Goal: Check status: Check status

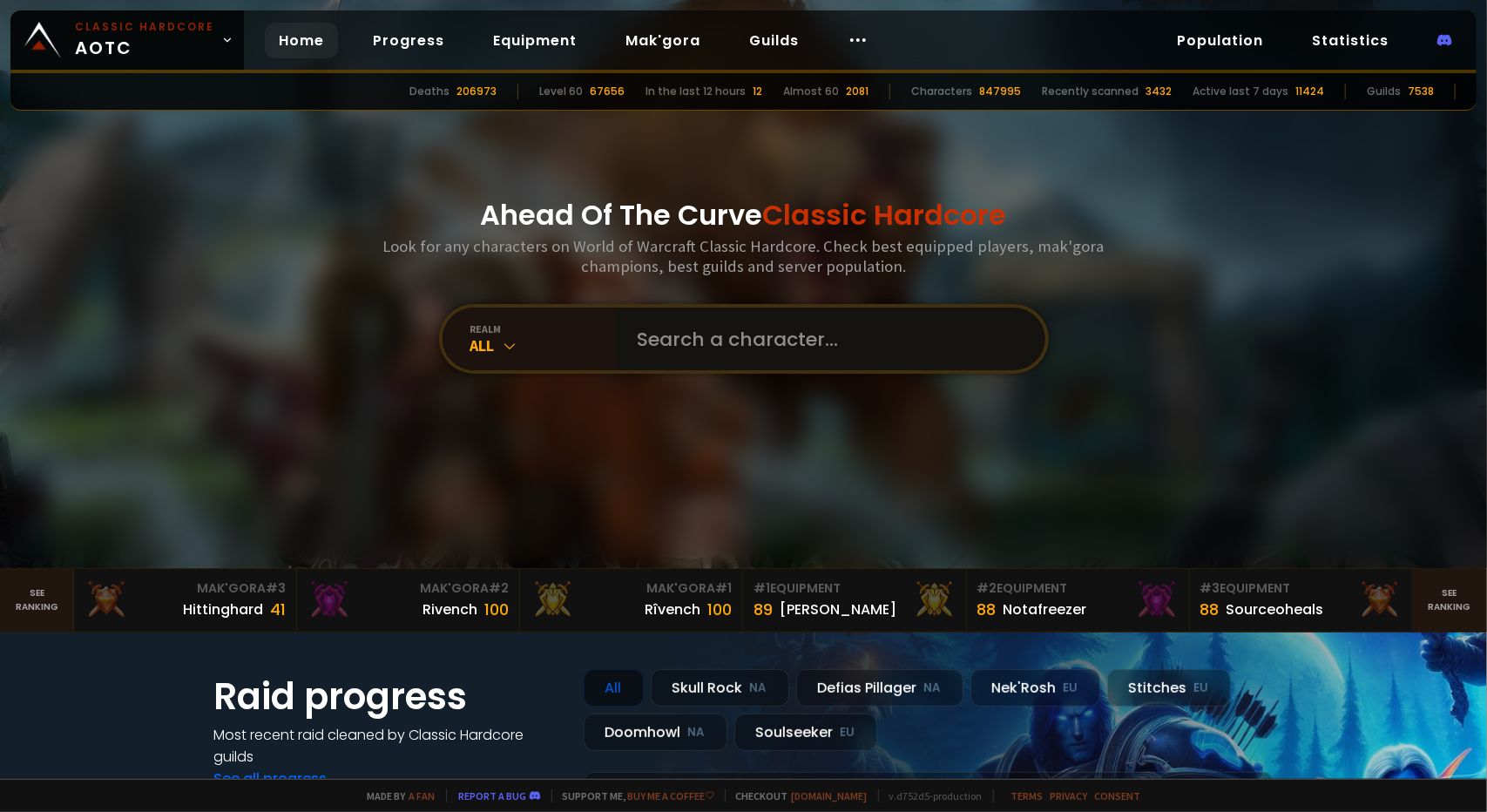
click at [691, 328] on input "text" at bounding box center [826, 339] width 397 height 63
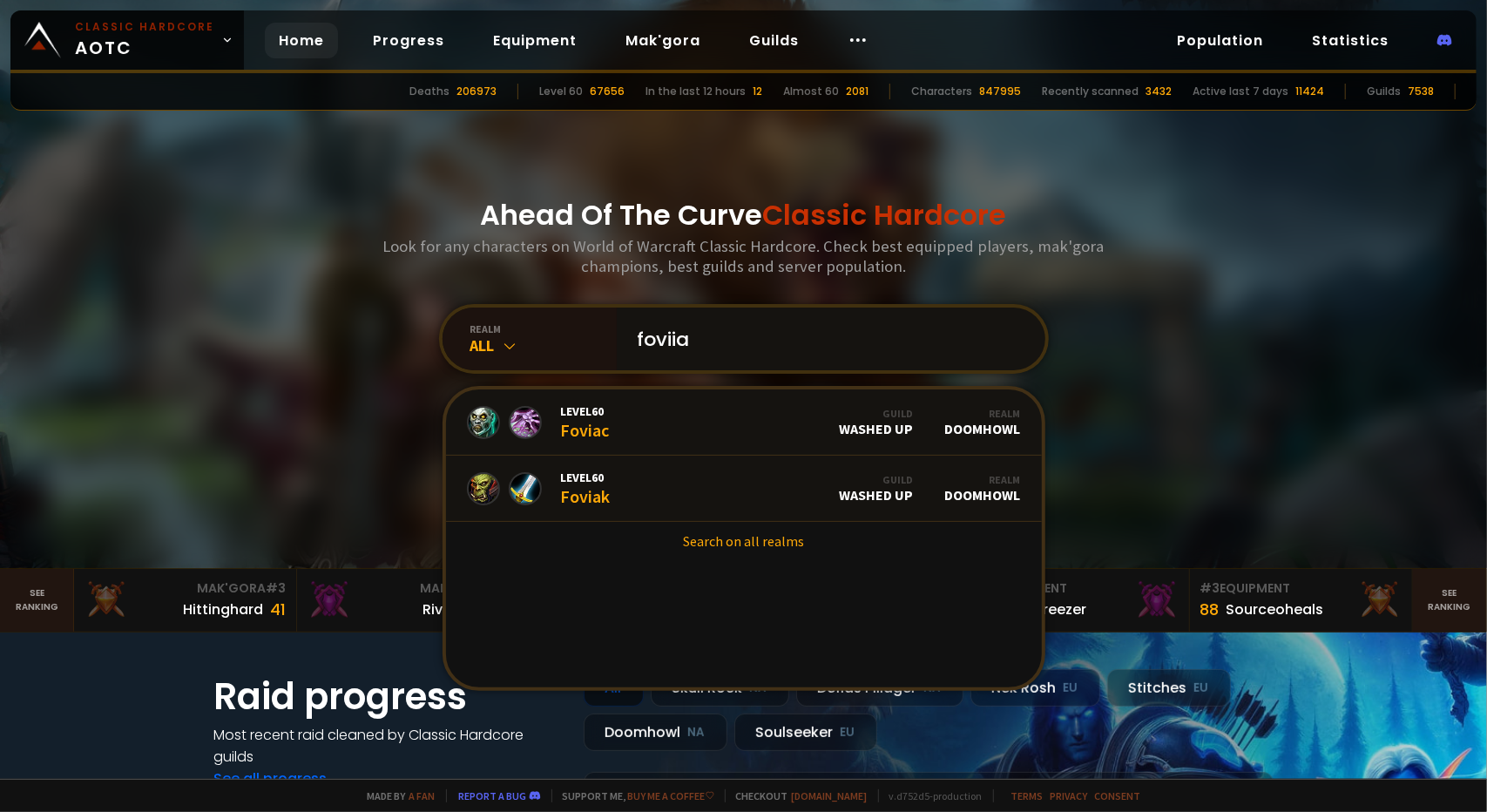
type input "foviiac"
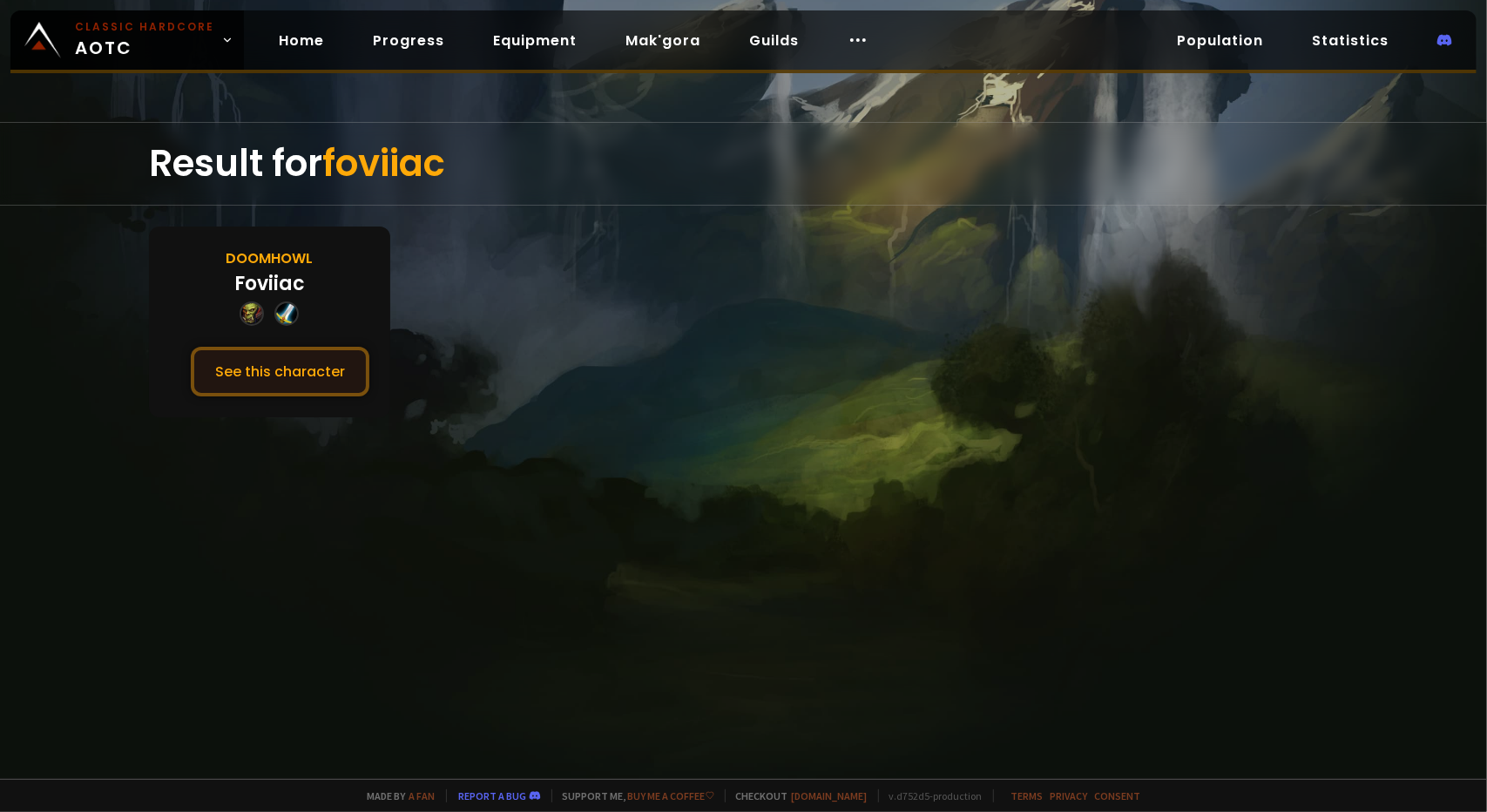
click at [278, 360] on button "See this character" at bounding box center [280, 371] width 179 height 50
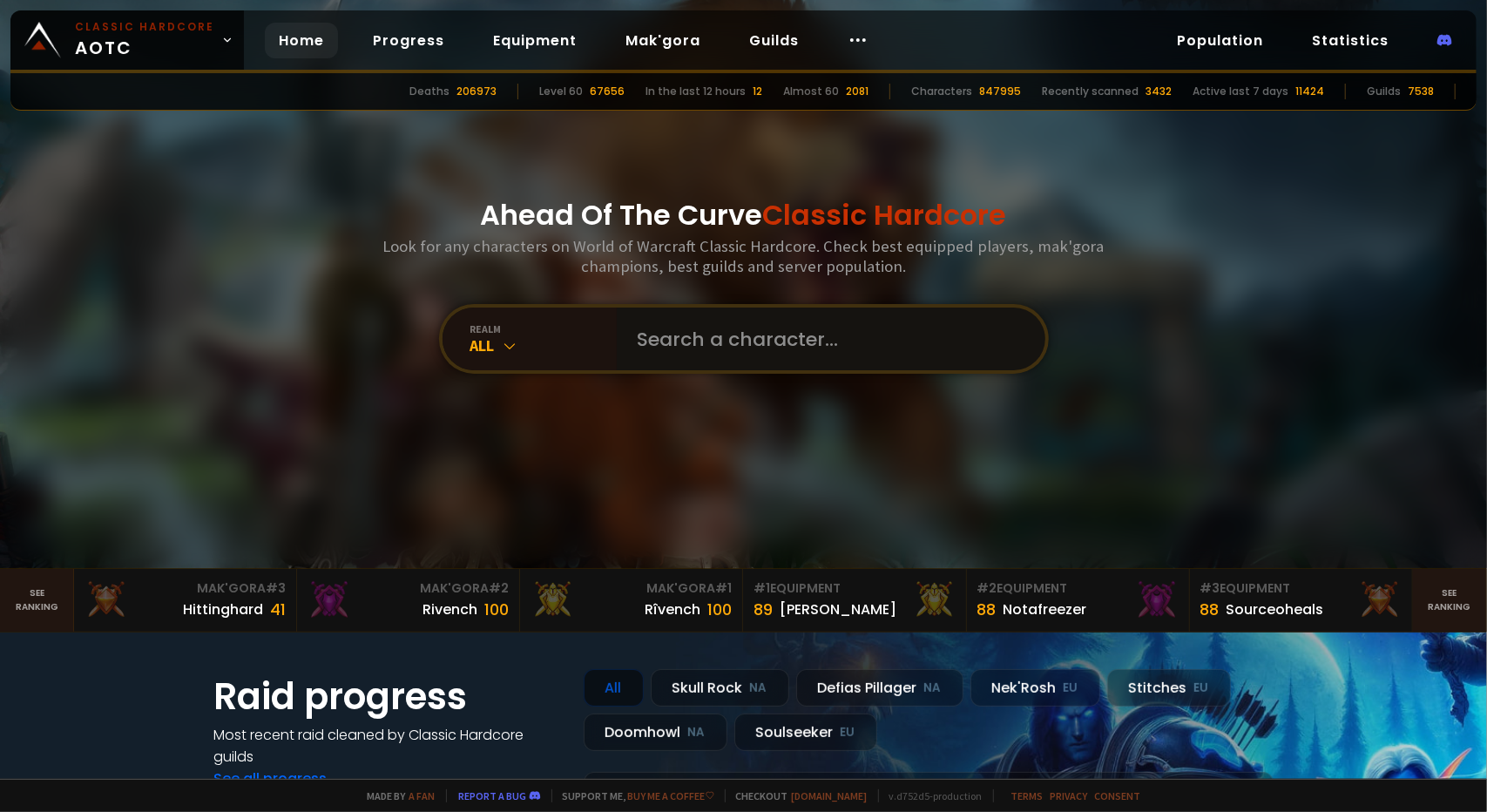
click at [644, 353] on input "text" at bounding box center [826, 339] width 397 height 63
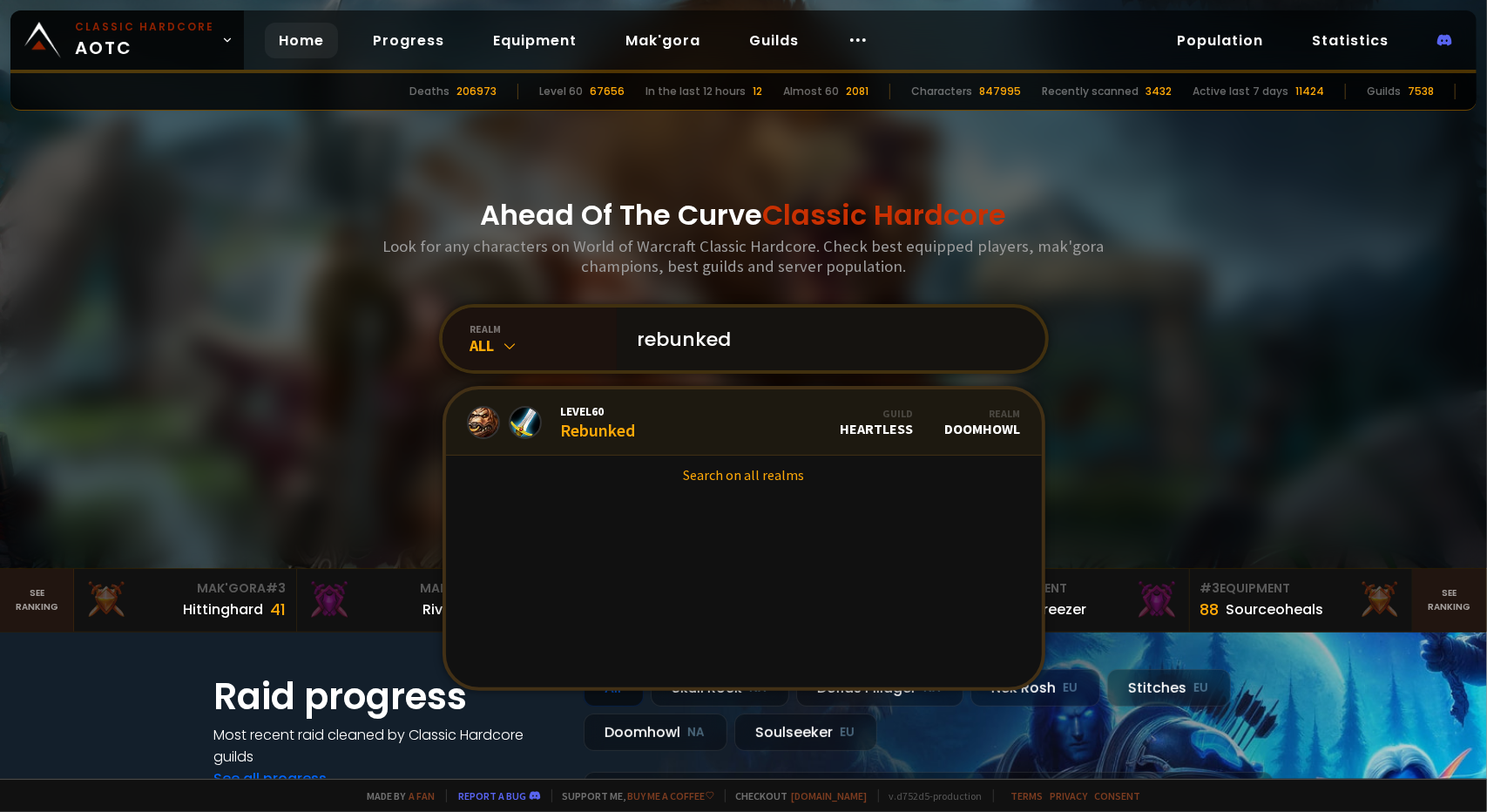
type input "rebunked"
click at [578, 430] on div "Level 60 Rebunked" at bounding box center [598, 422] width 75 height 38
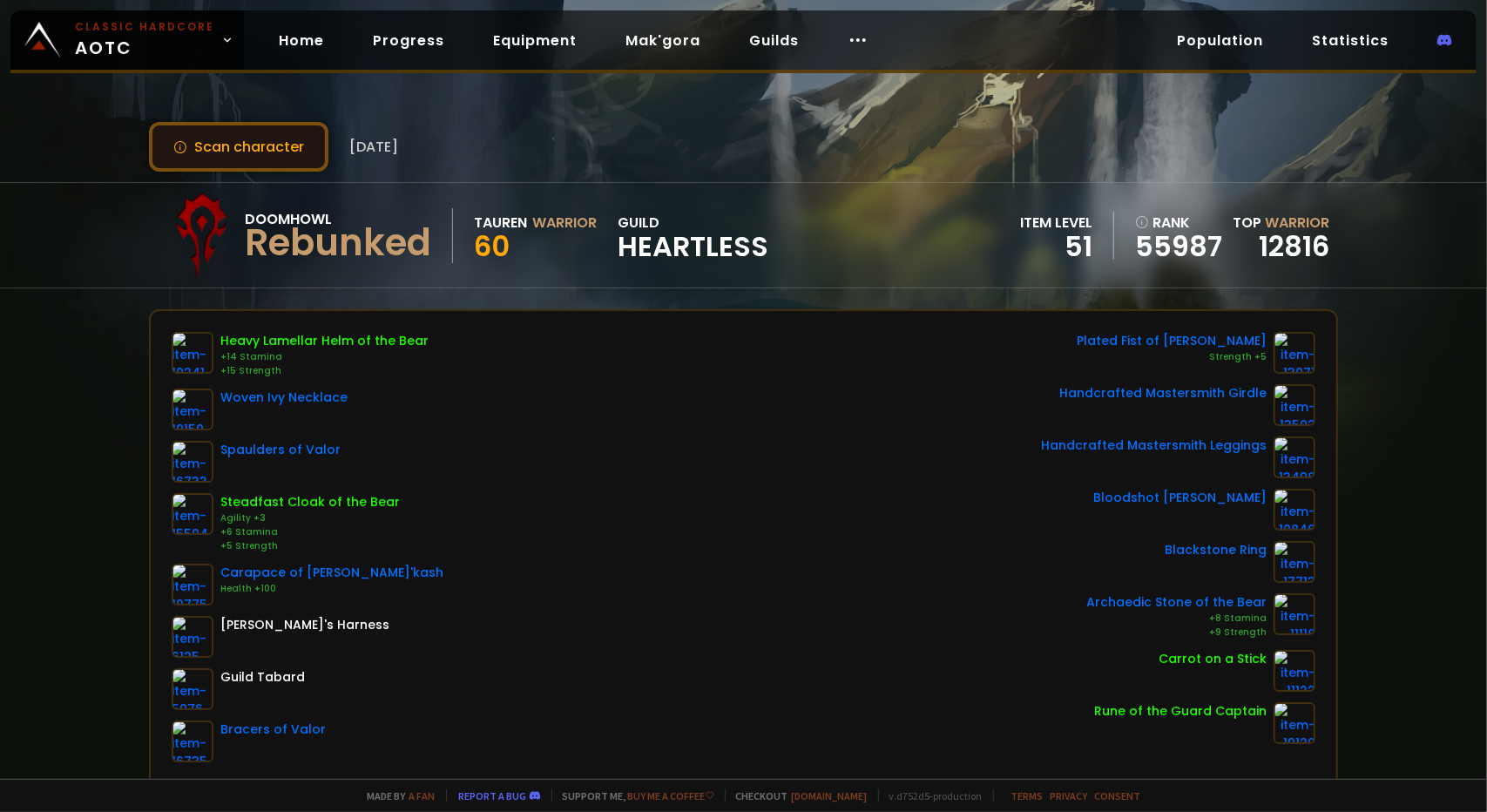
click at [254, 154] on button "Scan character" at bounding box center [239, 147] width 180 height 50
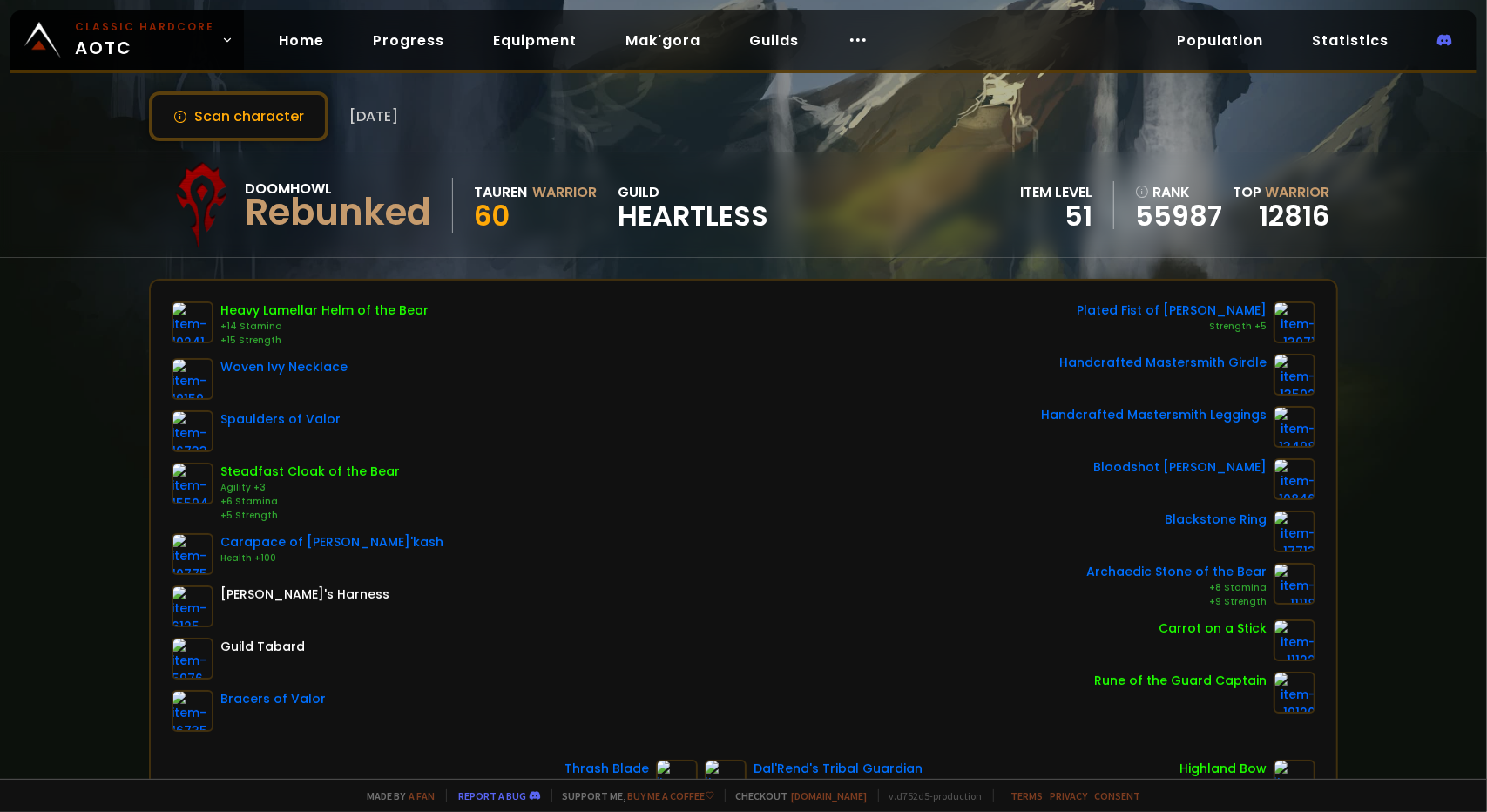
scroll to position [174, 0]
